Goal: Task Accomplishment & Management: Manage account settings

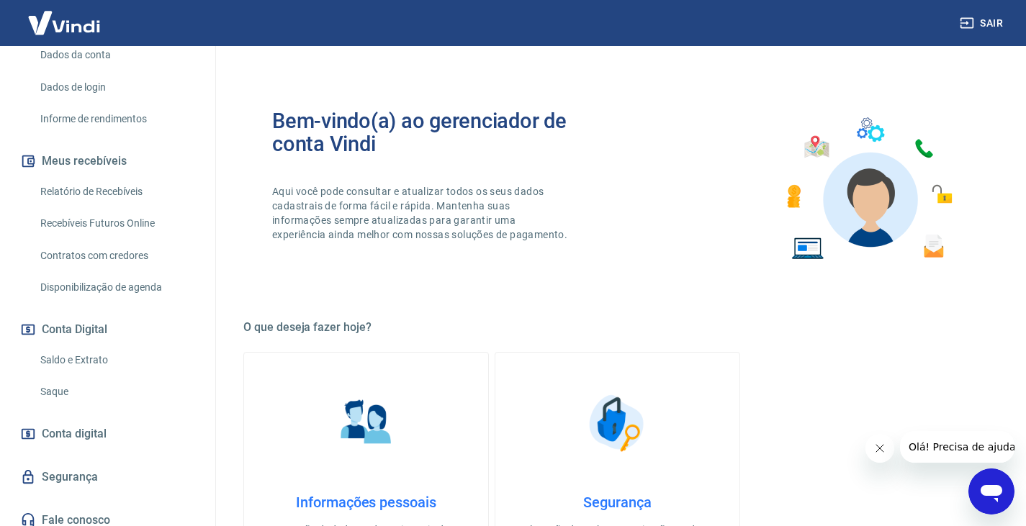
scroll to position [216, 0]
click at [69, 358] on link "Saldo e Extrato" at bounding box center [116, 360] width 163 height 30
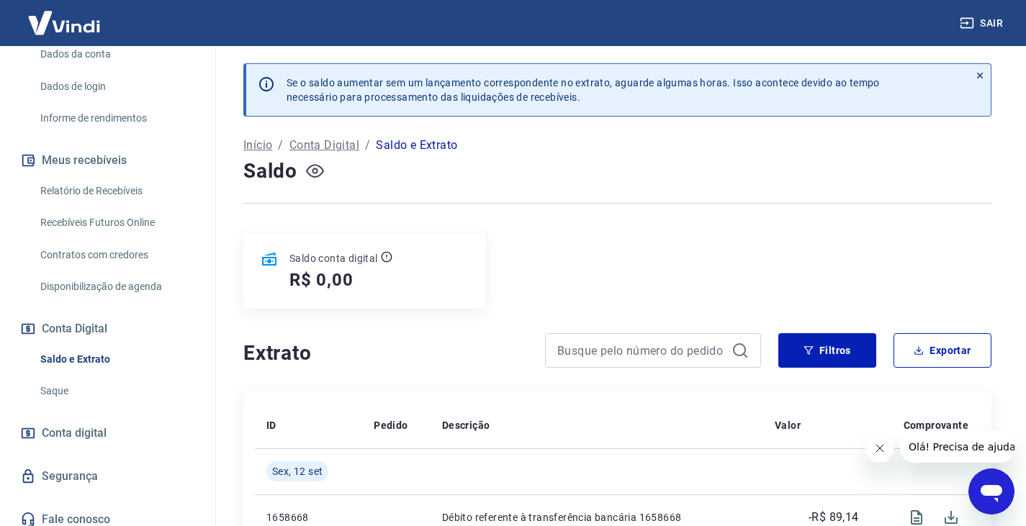
click at [315, 169] on icon "button" at bounding box center [315, 171] width 6 height 6
click at [315, 169] on icon "button" at bounding box center [315, 171] width 18 height 18
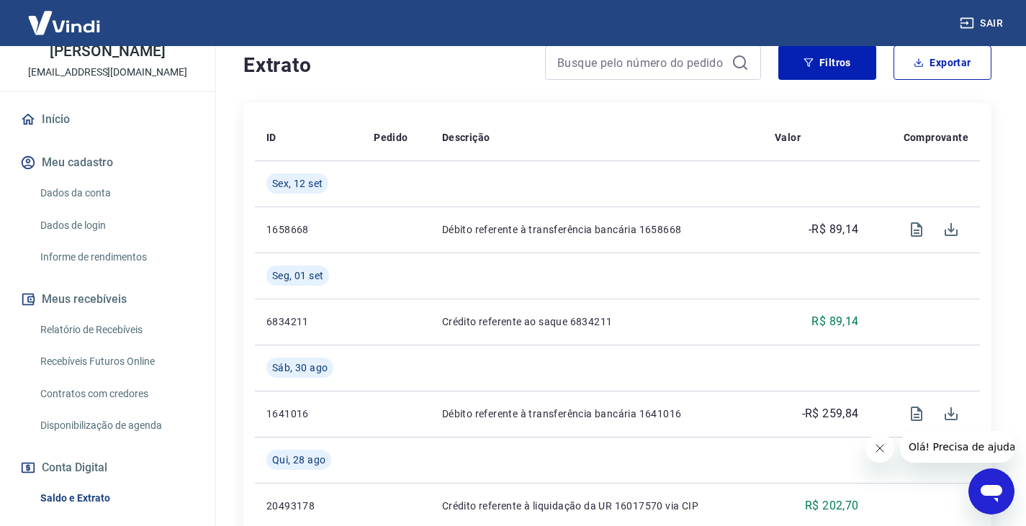
scroll to position [72, 0]
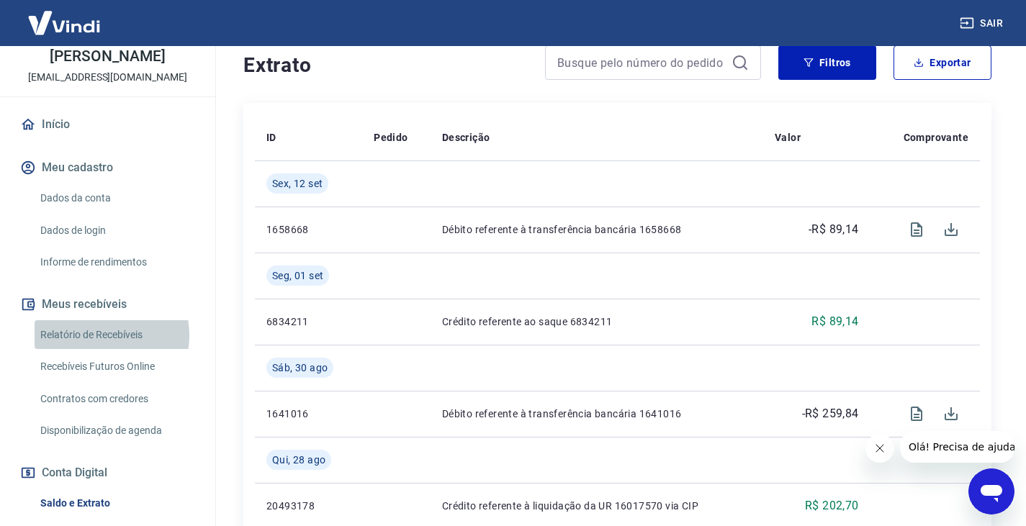
click at [104, 335] on link "Relatório de Recebíveis" at bounding box center [116, 335] width 163 height 30
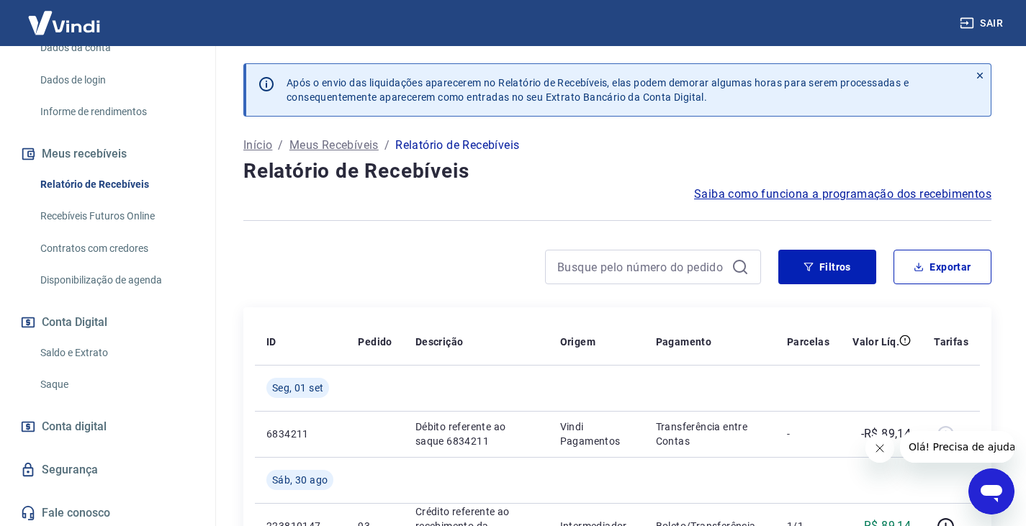
scroll to position [225, 0]
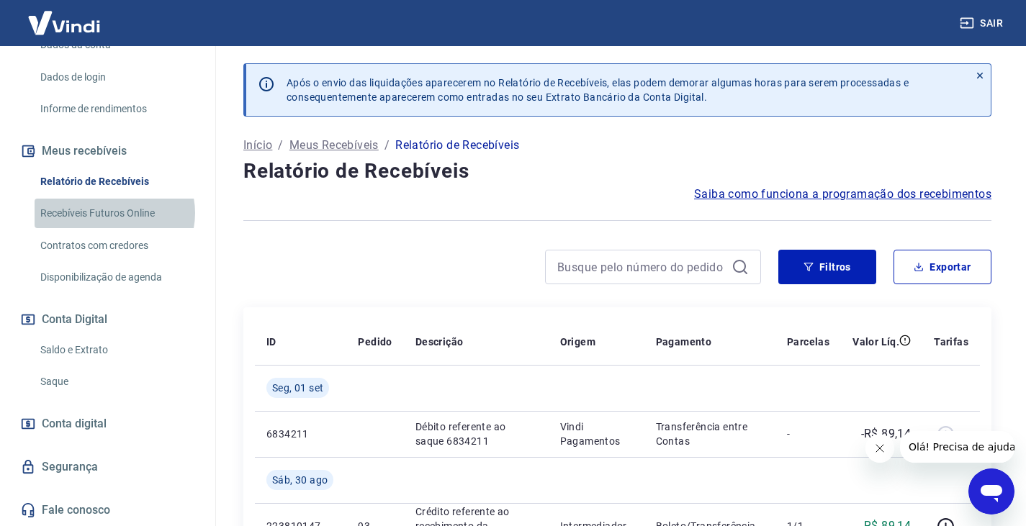
click at [114, 213] on link "Recebíveis Futuros Online" at bounding box center [116, 214] width 163 height 30
